Goal: Find specific page/section: Find specific page/section

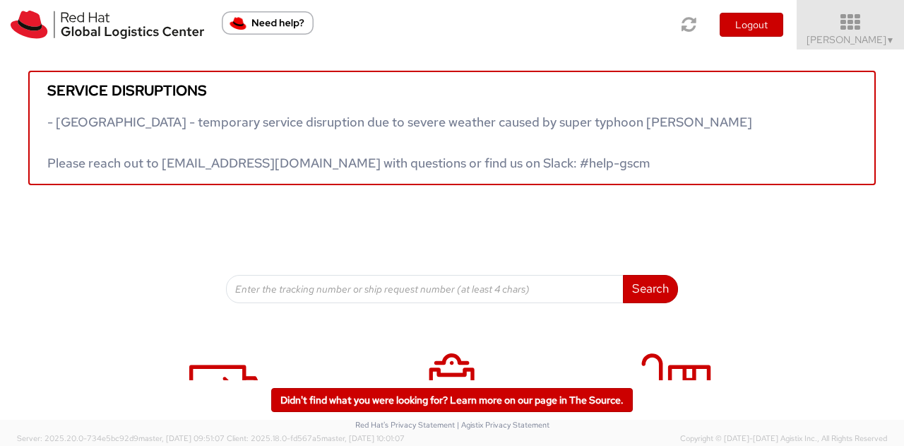
click at [883, 18] on icon at bounding box center [851, 23] width 124 height 20
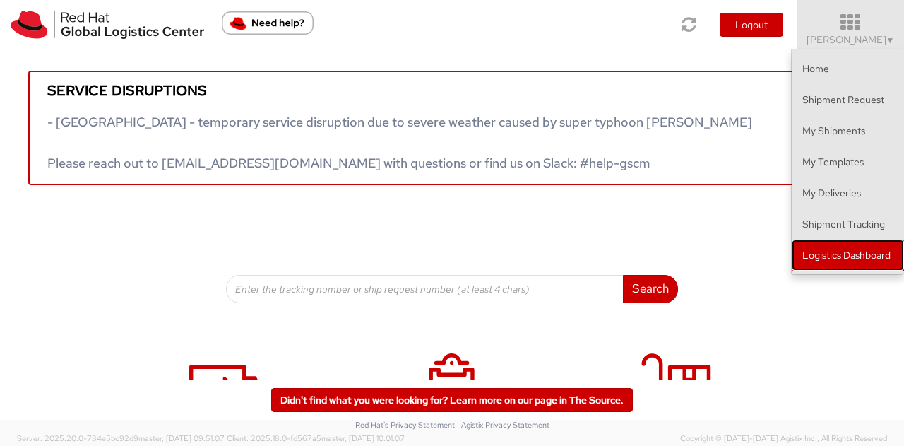
click at [838, 265] on link "Logistics Dashboard" at bounding box center [848, 254] width 112 height 31
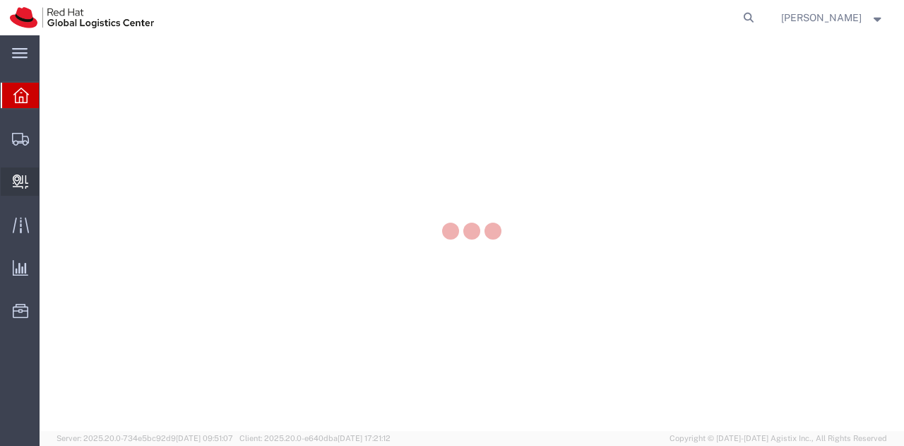
click at [20, 181] on icon at bounding box center [21, 181] width 16 height 14
